Goal: Task Accomplishment & Management: Use online tool/utility

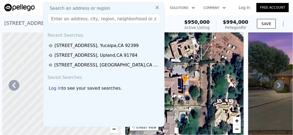
scroll to position [0, 246]
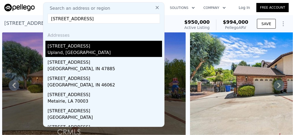
type input "[STREET_ADDRESS]"
click at [68, 49] on div "Upland, [GEOGRAPHIC_DATA]" at bounding box center [105, 53] width 115 height 8
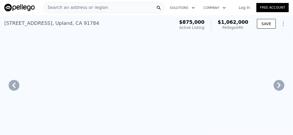
type input "3"
type input "5"
type input "3"
type input "1877"
type input "3072"
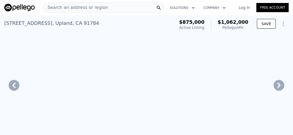
type input "7488"
type input "15120"
type input "$ 1,062,000"
type input "$ 62,856"
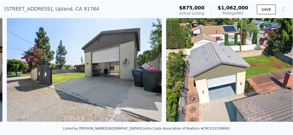
scroll to position [0, 6792]
